Goal: Find specific page/section: Find specific page/section

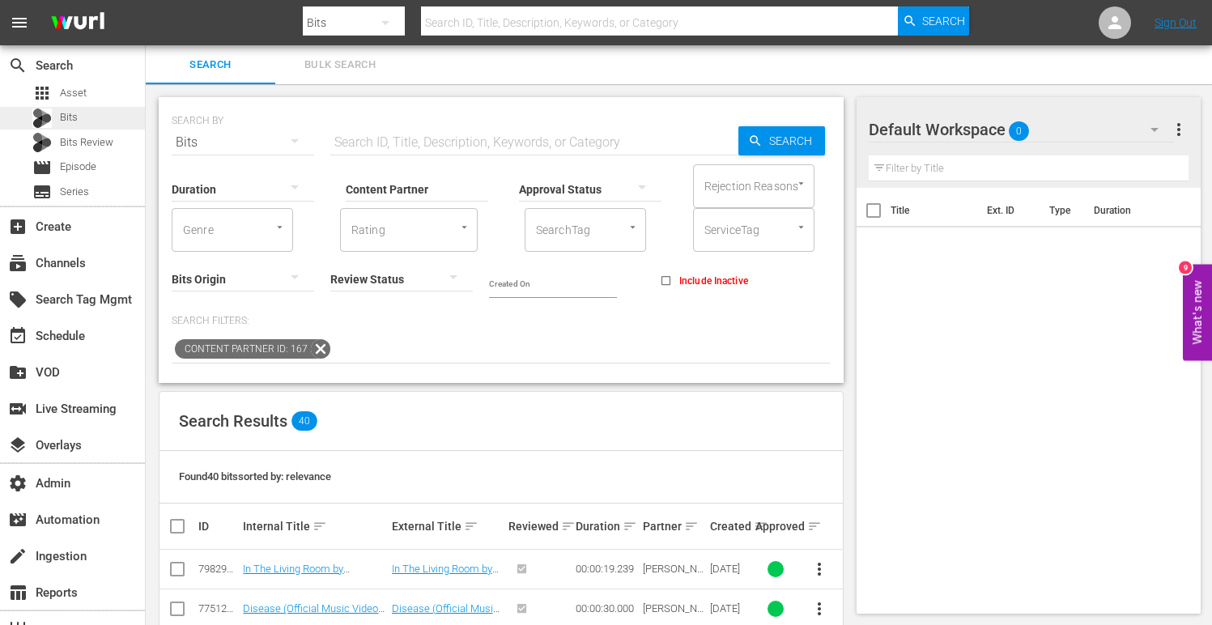
click at [92, 127] on div "Bits" at bounding box center [72, 118] width 145 height 23
click at [92, 132] on div "Bits Review" at bounding box center [72, 142] width 81 height 23
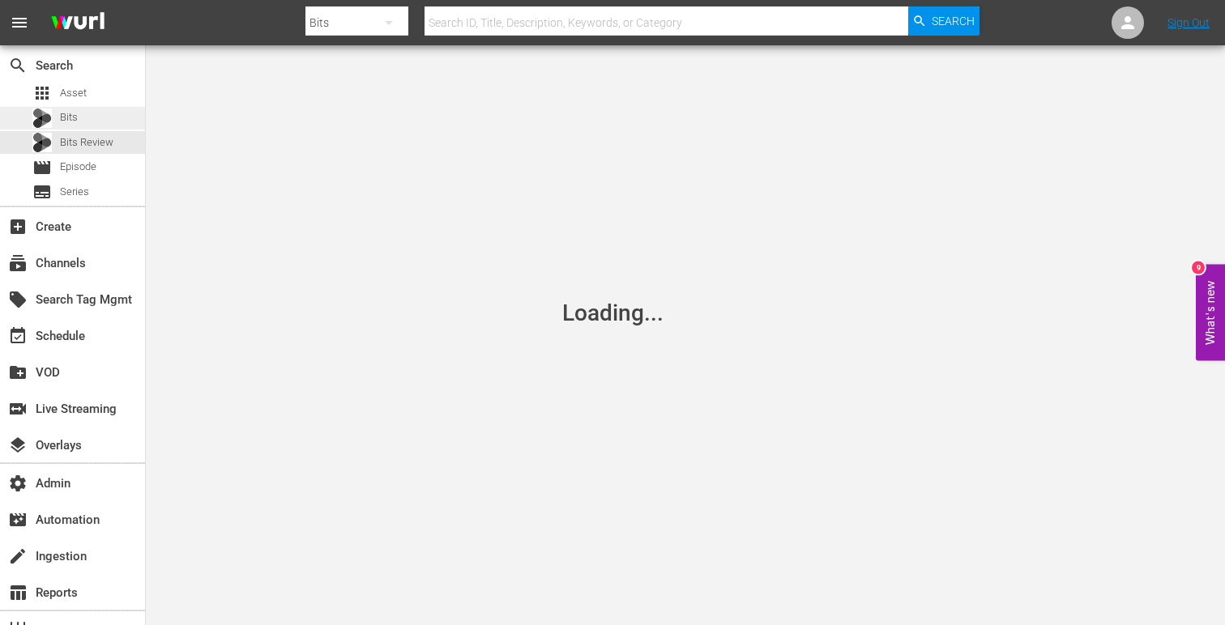
click at [87, 119] on div "Bits" at bounding box center [72, 118] width 145 height 23
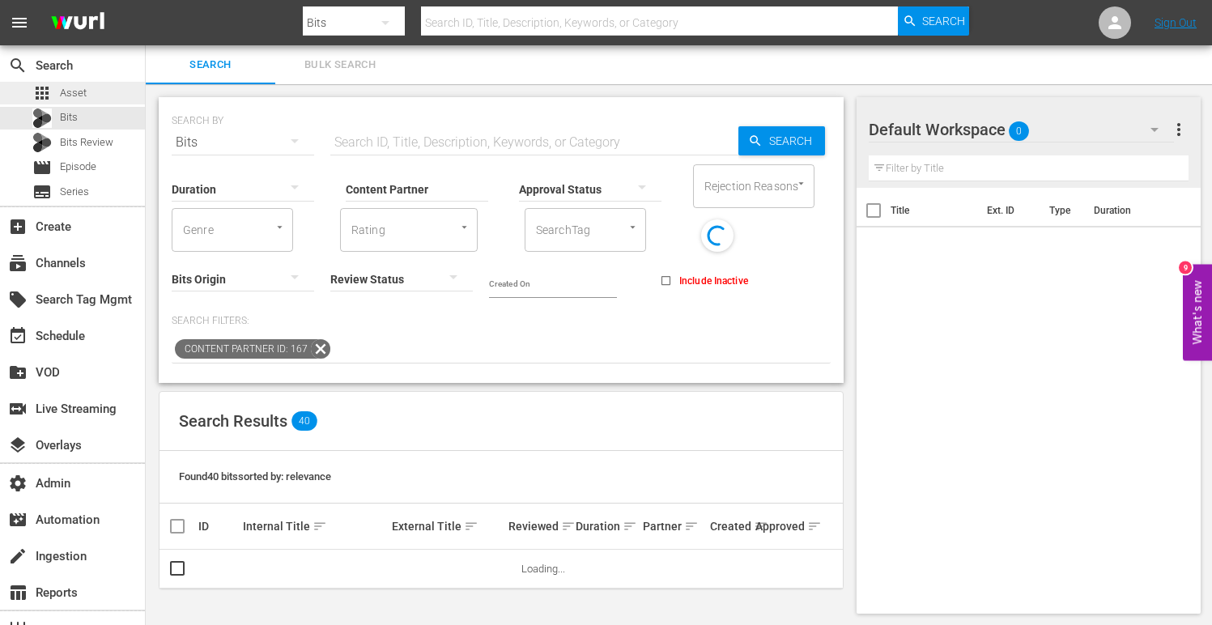
click at [77, 82] on div "apps Asset" at bounding box center [59, 93] width 54 height 23
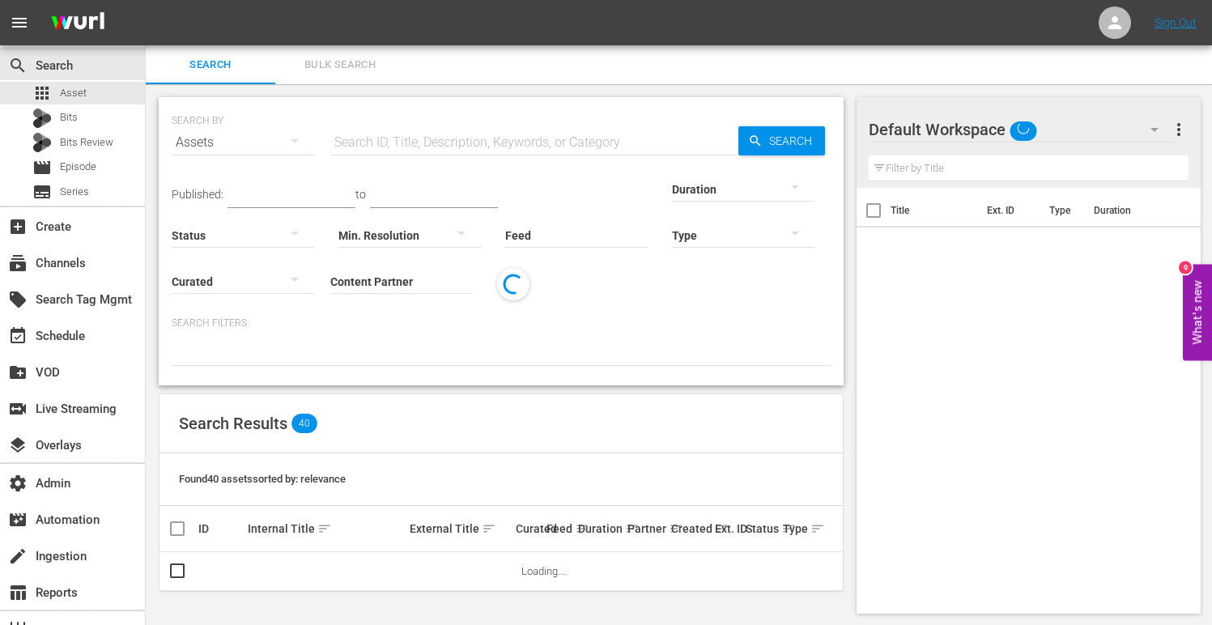
click at [75, 129] on div "apps Asset Bits Bits Review movie Episode subtitles Series" at bounding box center [72, 142] width 145 height 121
click at [91, 95] on div "apps Asset" at bounding box center [72, 93] width 145 height 23
click at [87, 116] on div "Bits" at bounding box center [72, 118] width 145 height 23
